Goal: Check status: Check status

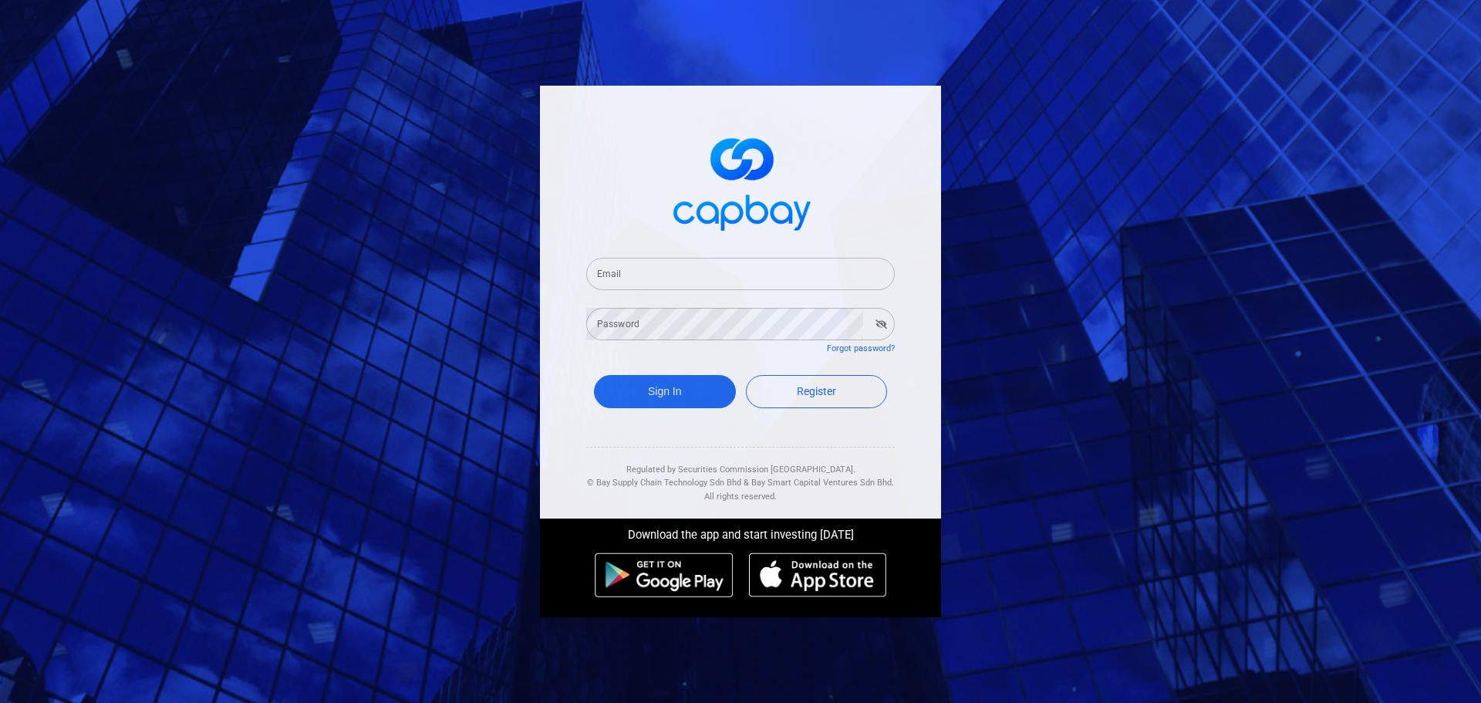
click at [646, 214] on span at bounding box center [740, 181] width 309 height 115
click at [644, 277] on input "Email" at bounding box center [740, 274] width 309 height 32
type input "[EMAIL_ADDRESS][DOMAIN_NAME]"
click at [594, 375] on button "Sign In" at bounding box center [665, 391] width 142 height 33
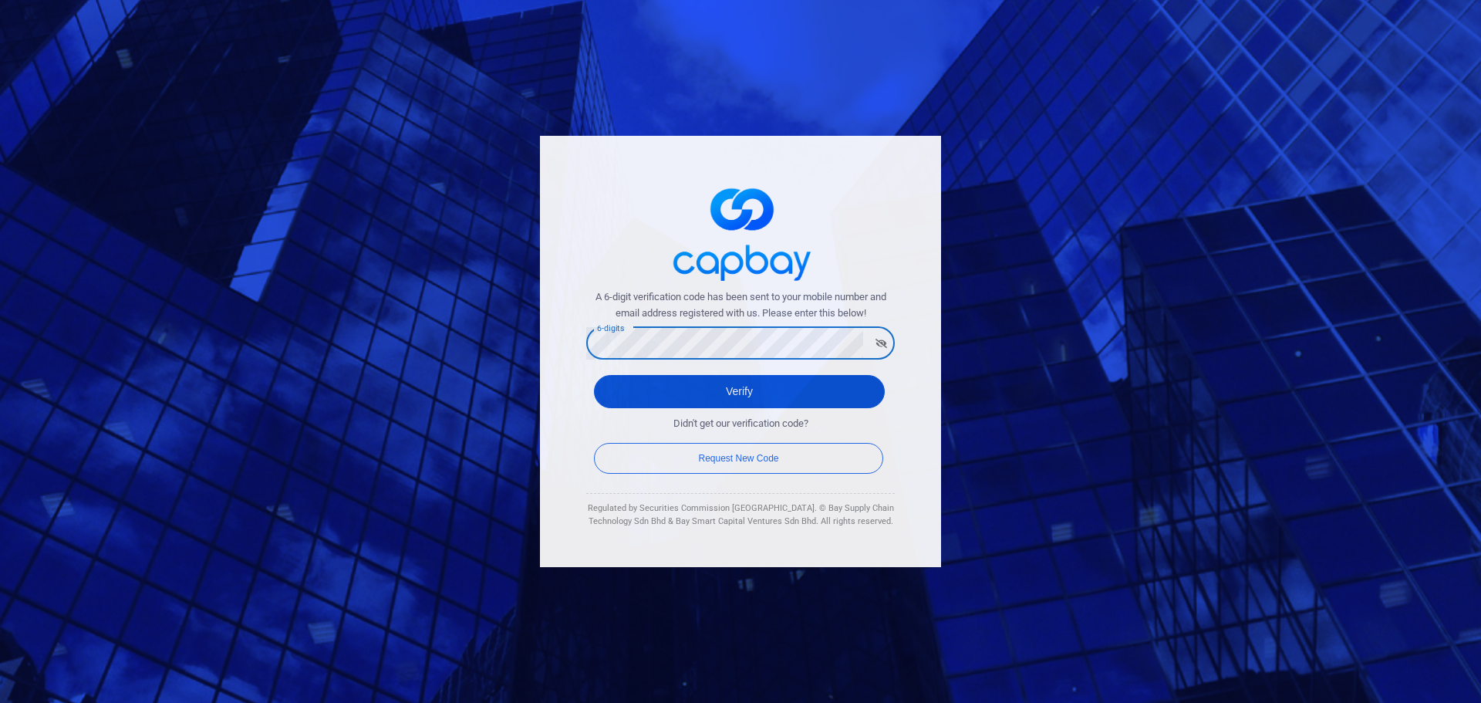
click at [761, 405] on button "Verify" at bounding box center [739, 391] width 291 height 33
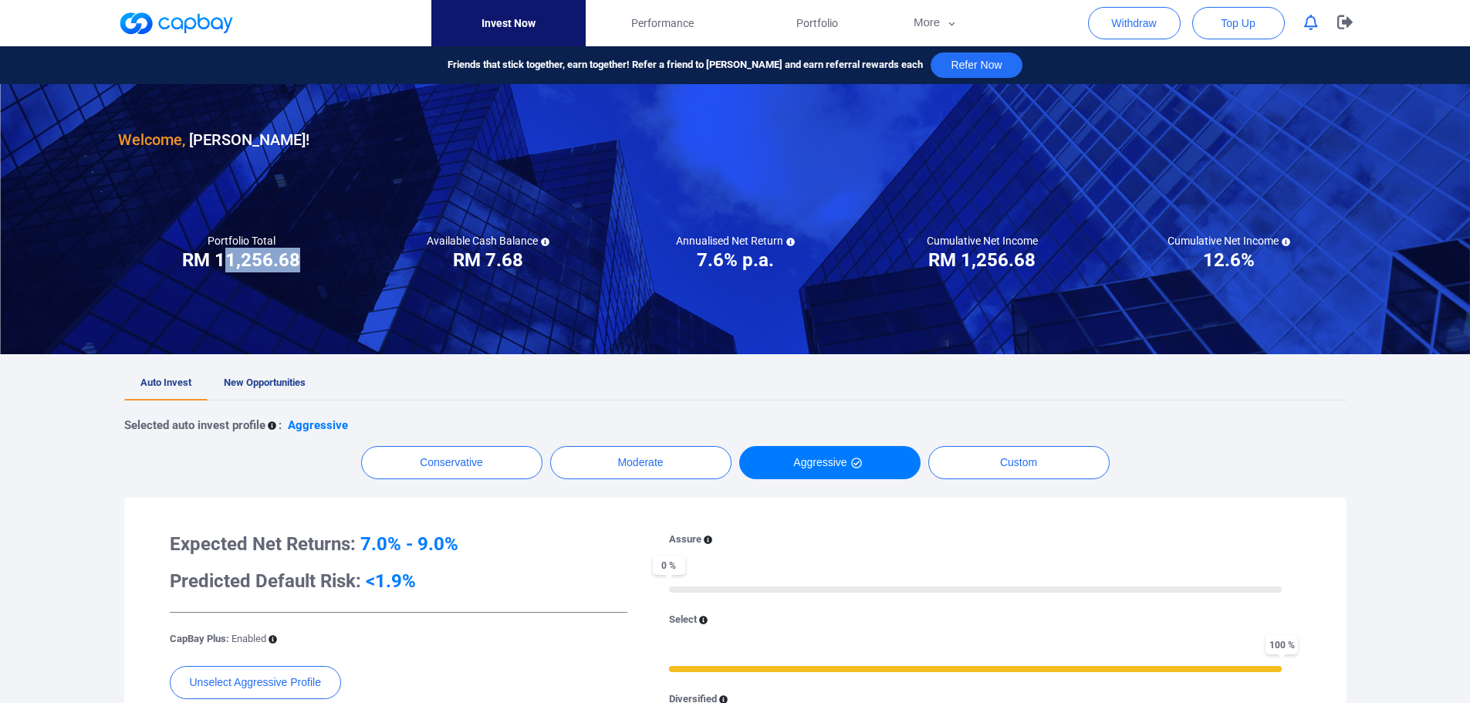
drag, startPoint x: 301, startPoint y: 261, endPoint x: 199, endPoint y: 257, distance: 101.9
click at [202, 257] on div "Portfolio Total Portfolio Total RM ***** RM 11,256.68" at bounding box center [241, 253] width 247 height 39
click at [240, 258] on h3 "RM 11,256.68" at bounding box center [241, 260] width 118 height 25
click at [239, 258] on h3 "RM 11,256.68" at bounding box center [241, 260] width 118 height 25
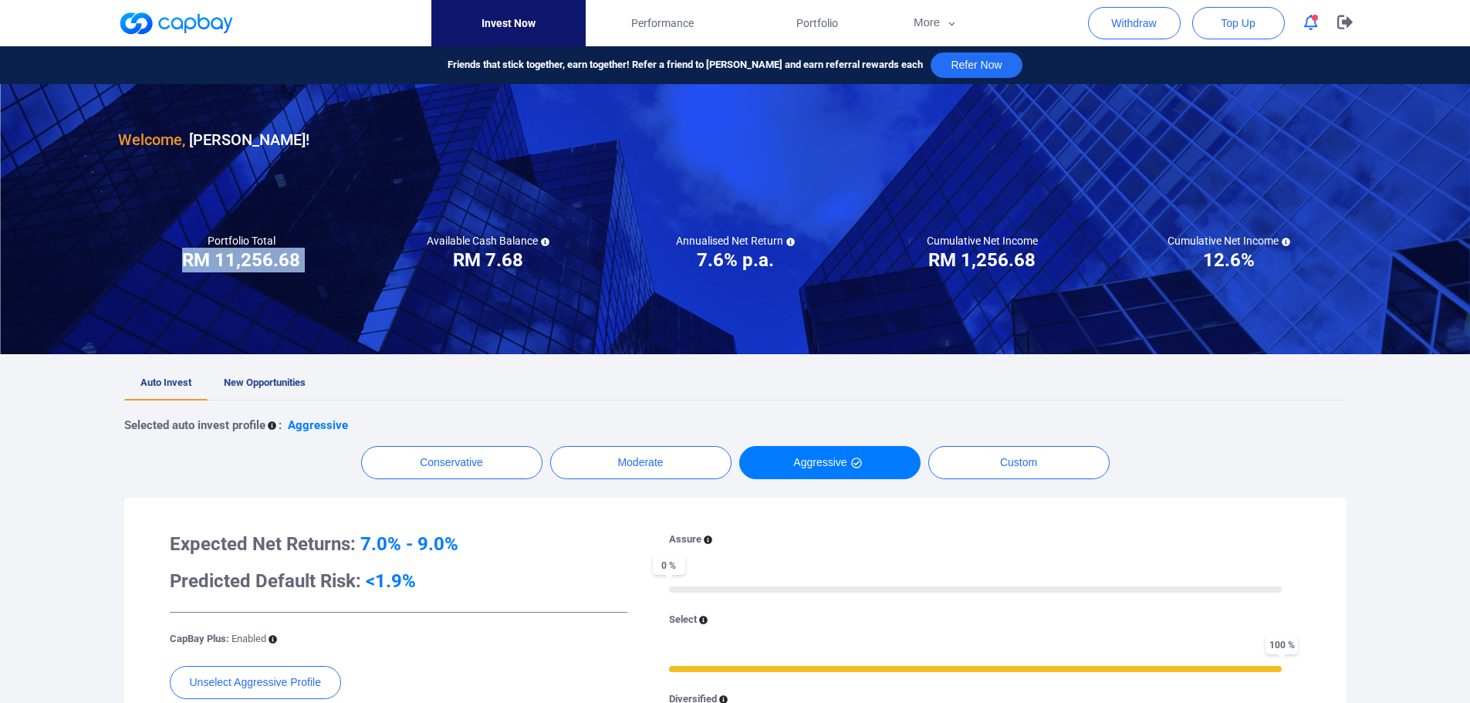
click at [232, 258] on h3 "RM 11,256.68" at bounding box center [241, 260] width 118 height 25
drag, startPoint x: 971, startPoint y: 259, endPoint x: 1046, endPoint y: 253, distance: 75.1
click at [1037, 255] on div "Cumulative Net Income RM ***** RM 1,256.68" at bounding box center [982, 253] width 247 height 39
click at [1046, 253] on div "Cumulative Net Income RM ***** RM 1,256.68" at bounding box center [982, 253] width 247 height 39
click at [684, 22] on span "Performance" at bounding box center [662, 23] width 62 height 17
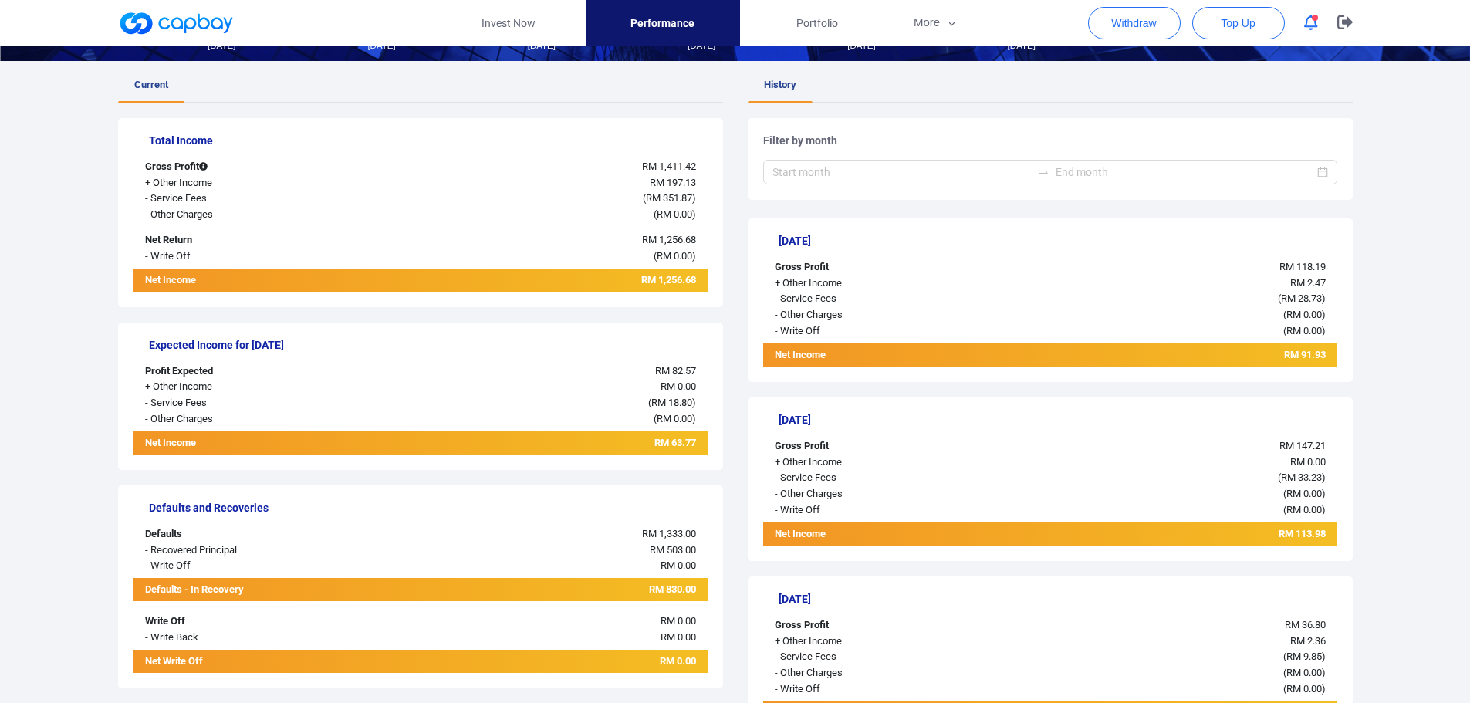
scroll to position [309, 0]
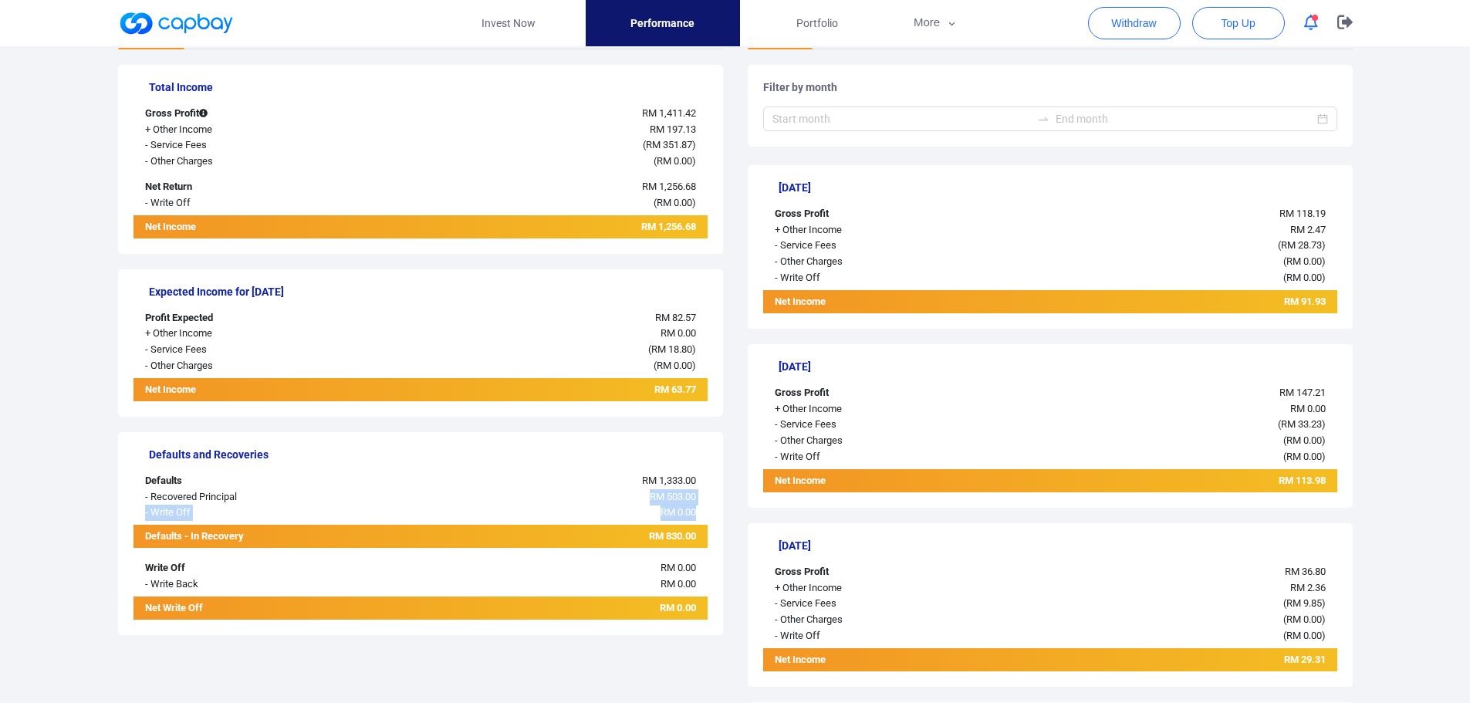
drag, startPoint x: 646, startPoint y: 495, endPoint x: 708, endPoint y: 515, distance: 64.9
click at [710, 515] on div "Defaults and Recoveries Defaults RM 1,333.00 - Recovered Principal RM 503.00 - …" at bounding box center [420, 533] width 605 height 203
click at [670, 511] on span "RM 0.00" at bounding box center [677, 512] width 35 height 12
drag, startPoint x: 660, startPoint y: 536, endPoint x: 700, endPoint y: 537, distance: 39.3
click at [700, 537] on div "RM 830.00" at bounding box center [540, 536] width 335 height 23
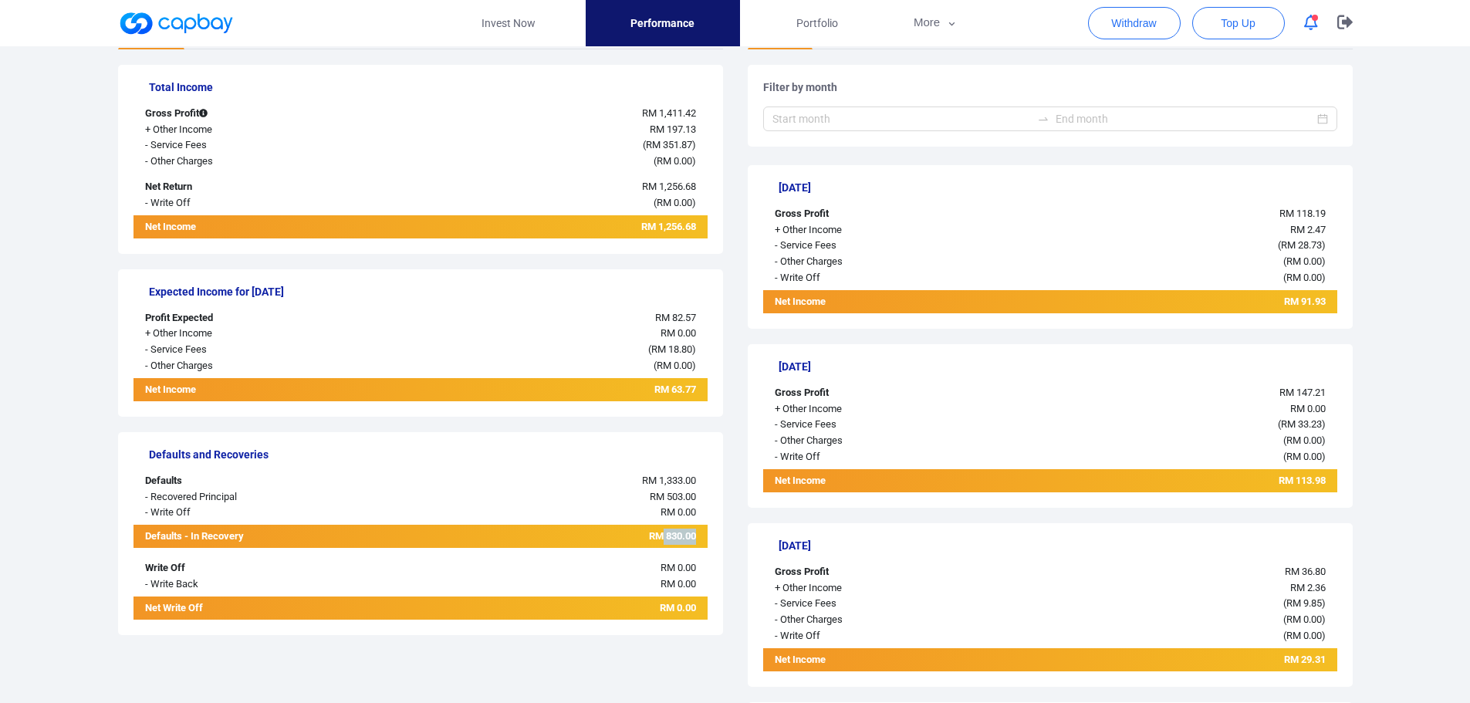
click at [672, 536] on span "RM 830.00" at bounding box center [672, 536] width 47 height 12
drag, startPoint x: 671, startPoint y: 536, endPoint x: 690, endPoint y: 536, distance: 18.5
click at [690, 536] on span "RM 830.00" at bounding box center [672, 536] width 47 height 12
click at [670, 536] on span "RM 830.00" at bounding box center [672, 536] width 47 height 12
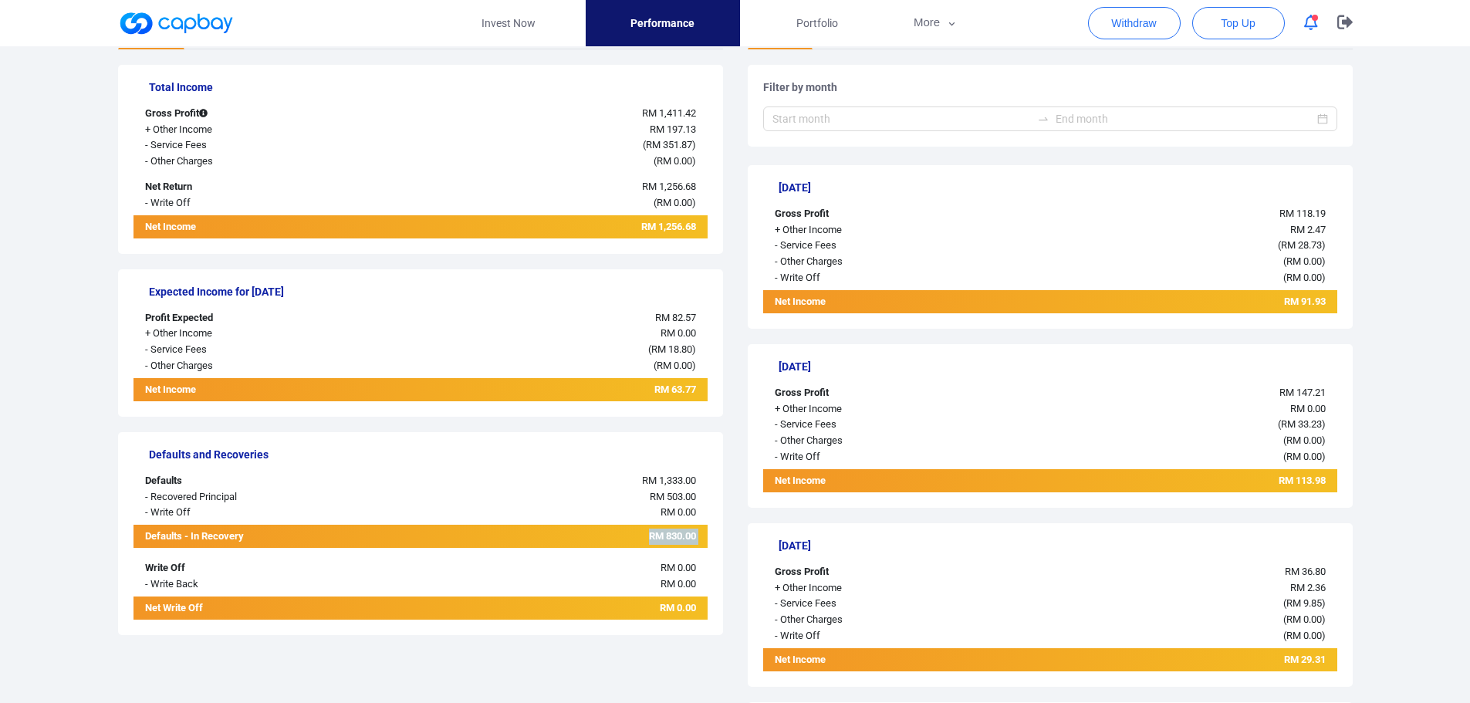
click at [670, 536] on span "RM 830.00" at bounding box center [672, 536] width 47 height 12
click at [687, 535] on span "RM 830.00" at bounding box center [672, 536] width 47 height 12
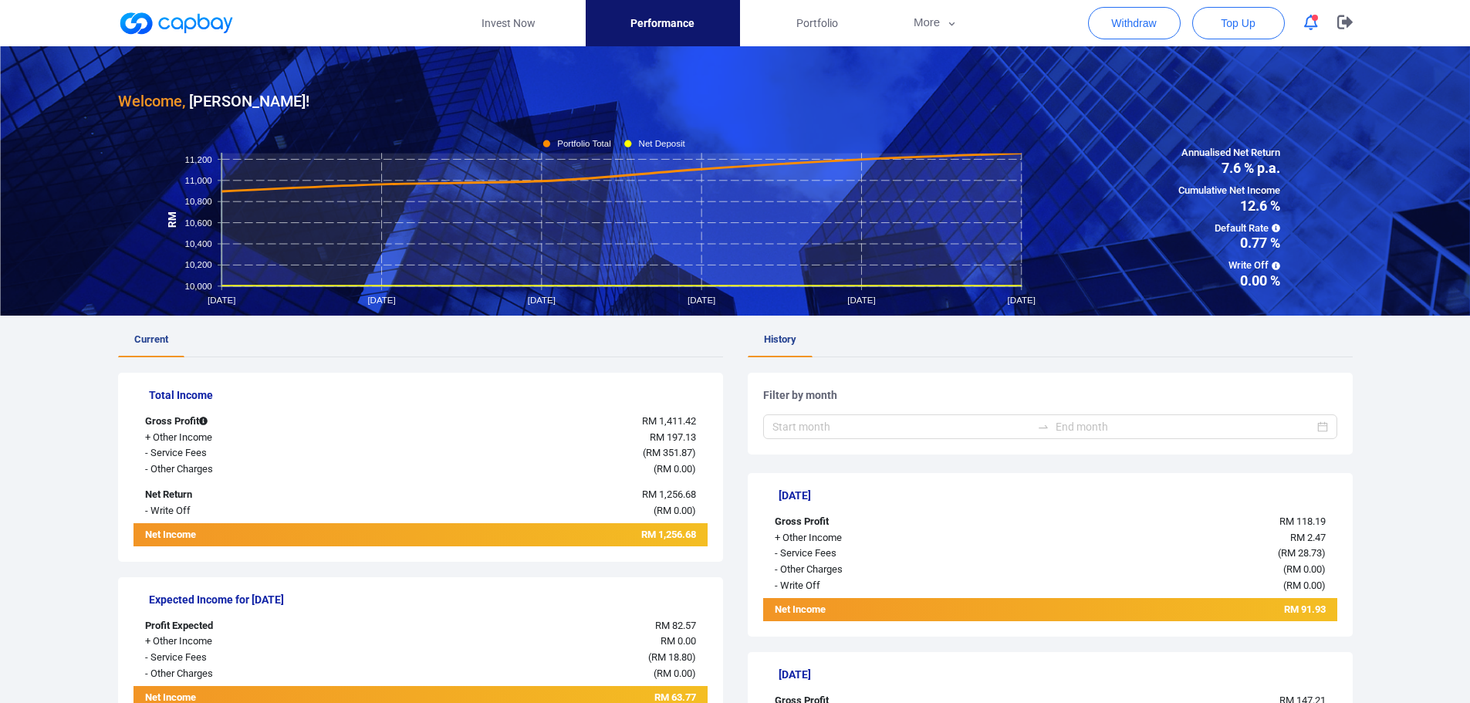
scroll to position [0, 0]
